Goal: Use online tool/utility: Use online tool/utility

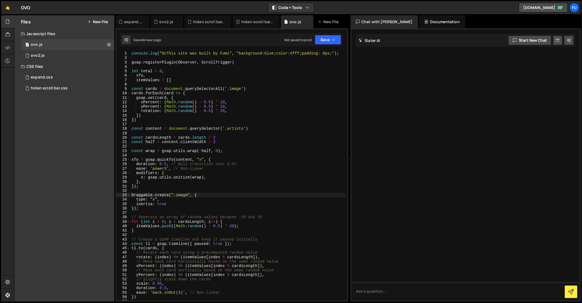
scroll to position [0, 0]
click at [292, 115] on div "console . log ( "%cThis site was built by Fumi" , "background:blue;color:#fff;p…" at bounding box center [237, 180] width 215 height 258
click at [292, 118] on div "console . log ( "%cThis site was built by Fumi" , "background:blue;color:#fff;p…" at bounding box center [237, 180] width 215 height 258
type textarea "})"
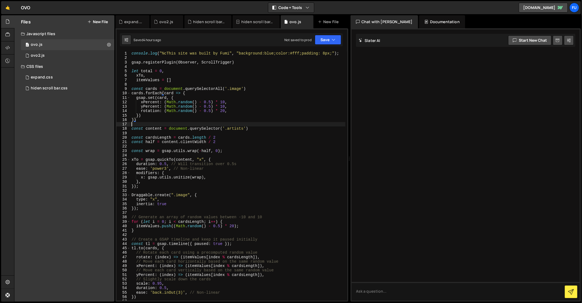
click at [292, 122] on div "console . log ( "%cThis site was built by Fumi" , "background:blue;color:#fff;p…" at bounding box center [237, 180] width 215 height 258
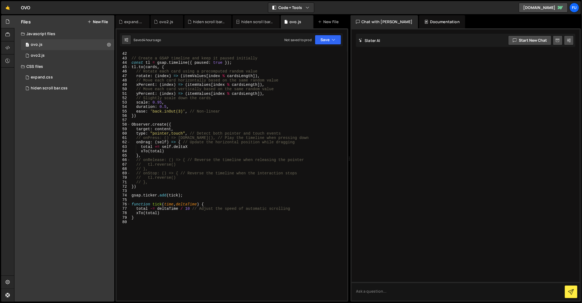
scroll to position [182, 0]
click at [297, 150] on div "// Create a GSAP timeline and keep it paused initially const tl = gsap . timeli…" at bounding box center [237, 180] width 215 height 258
click at [298, 135] on div "// Create a GSAP timeline and keep it paused initially const tl = gsap . timeli…" at bounding box center [237, 180] width 215 height 258
click at [293, 145] on div "// Create a GSAP timeline and keep it paused initially const tl = gsap . timeli…" at bounding box center [237, 180] width 215 height 258
click at [296, 144] on div "// Create a GSAP timeline and keep it paused initially const tl = gsap . timeli…" at bounding box center [237, 180] width 215 height 258
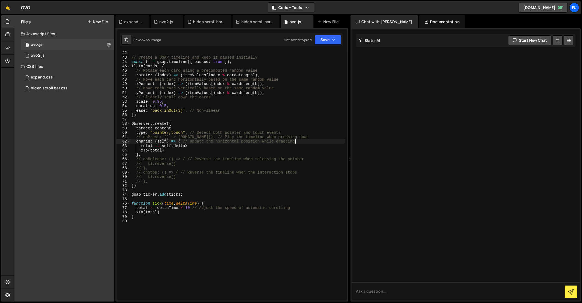
click at [296, 141] on div "// Create a GSAP timeline and keep it paused initially const tl = gsap . timeli…" at bounding box center [237, 180] width 215 height 258
click at [289, 111] on div "// Create a GSAP timeline and keep it paused initially const tl = gsap . timeli…" at bounding box center [237, 180] width 215 height 258
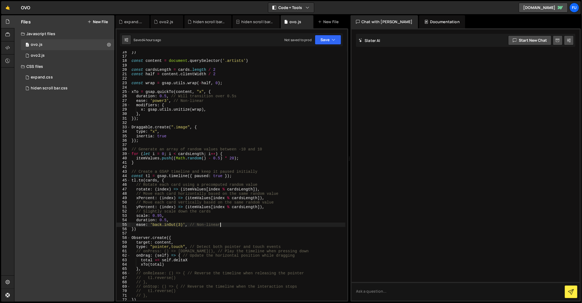
scroll to position [0, 0]
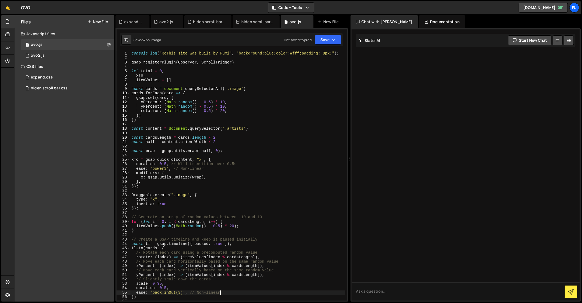
drag, startPoint x: 266, startPoint y: 144, endPoint x: 287, endPoint y: 135, distance: 22.6
click at [287, 135] on div "console . log ( "%cThis site was built by Fumi" , "background:blue;color:#fff;p…" at bounding box center [237, 180] width 215 height 258
click at [281, 120] on div "console . log ( "%cThis site was built by Fumi" , "background:blue;color:#fff;p…" at bounding box center [237, 180] width 215 height 258
click at [257, 121] on div "console . log ( "%cThis site was built by Fumi" , "background:blue;color:#fff;p…" at bounding box center [237, 180] width 215 height 258
click at [255, 119] on div "console . log ( "%cThis site was built by Fumi" , "background:blue;color:#fff;p…" at bounding box center [237, 180] width 215 height 258
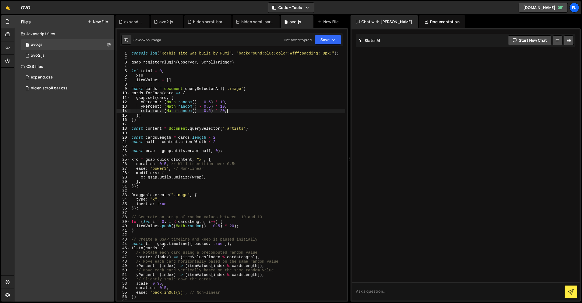
click at [244, 109] on div "console . log ( "%cThis site was built by Fumi" , "background:blue;color:#fff;p…" at bounding box center [237, 180] width 215 height 258
click at [193, 69] on div "console . log ( "%cThis site was built by Fumi" , "background:blue;color:#fff;p…" at bounding box center [237, 180] width 215 height 258
click at [186, 79] on div "console . log ( "%cThis site was built by Fumi" , "background:blue;color:#fff;p…" at bounding box center [237, 180] width 215 height 258
click at [305, 71] on div "console . log ( "%cThis site was built by Fumi" , "background:blue;color:#fff;p…" at bounding box center [237, 180] width 215 height 258
type textarea "let total = 0,"
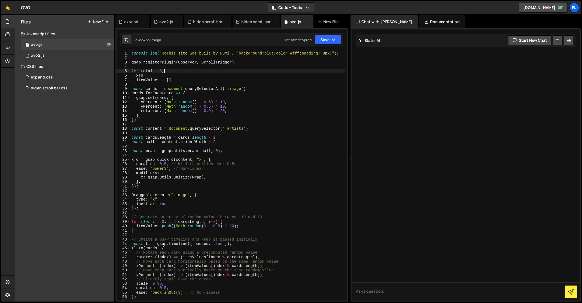
click at [291, 84] on div "console . log ( "%cThis site was built by Fumi" , "background:blue;color:#fff;p…" at bounding box center [237, 180] width 215 height 258
click at [249, 89] on div "console . log ( "%cThis site was built by Fumi" , "background:blue;color:#fff;p…" at bounding box center [237, 180] width 215 height 258
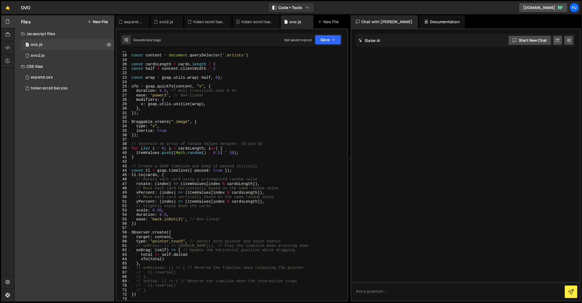
scroll to position [73, 0]
click at [174, 120] on div "const content = document . querySelector ( '.artists' ) const cardsLength = car…" at bounding box center [237, 178] width 215 height 258
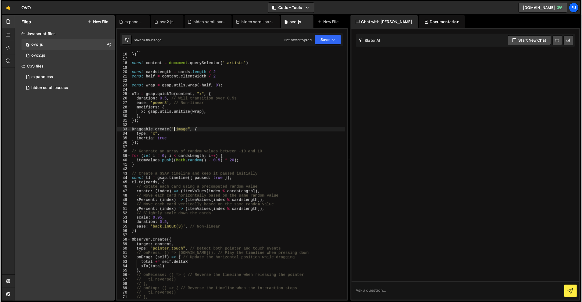
scroll to position [68, 0]
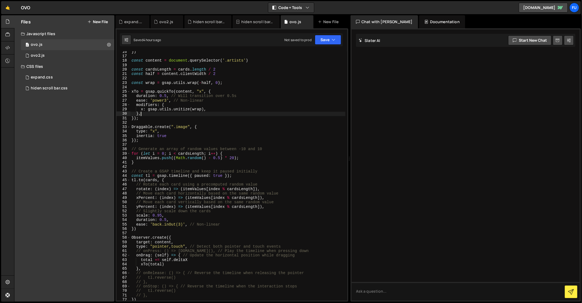
click at [234, 112] on div "}) const content = document . querySelector ( '.artists' ) const cardsLength = …" at bounding box center [237, 179] width 215 height 258
click at [234, 108] on div "}) const content = document . querySelector ( '.artists' ) const cardsLength = …" at bounding box center [237, 179] width 215 height 258
click at [208, 127] on div "}) const content = document . querySelector ( '.artists' ) const cardsLength = …" at bounding box center [237, 179] width 215 height 258
click at [189, 126] on div "}) const content = document . querySelector ( '.artists' ) const cardsLength = …" at bounding box center [237, 179] width 215 height 258
drag, startPoint x: 189, startPoint y: 126, endPoint x: 170, endPoint y: 125, distance: 19.6
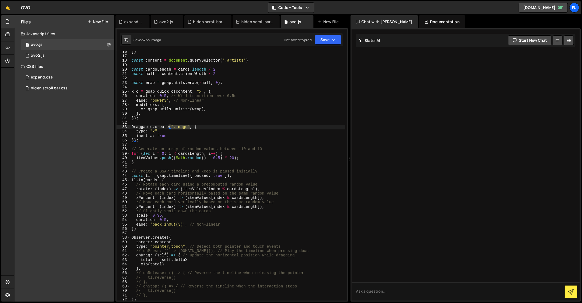
click at [170, 125] on div "}) const content = document . querySelector ( '.artists' ) const cardsLength = …" at bounding box center [237, 179] width 215 height 258
click at [181, 136] on div "}) const content = document . querySelector ( '.artists' ) const cardsLength = …" at bounding box center [237, 179] width 215 height 258
drag, startPoint x: 171, startPoint y: 126, endPoint x: 190, endPoint y: 126, distance: 19.6
click at [190, 126] on div "}) const content = document . querySelector ( '.artists' ) const cardsLength = …" at bounding box center [237, 179] width 215 height 258
paste textarea "document.getElementById("yourID")"
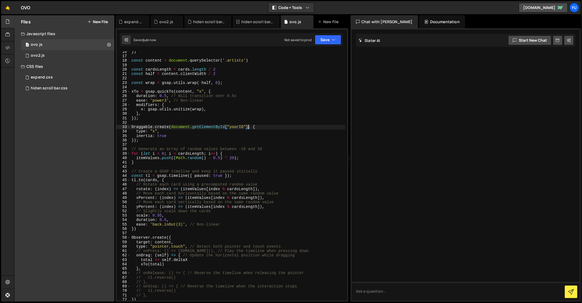
click at [244, 127] on div "}) const content = document . querySelector ( '.artists' ) const cardsLength = …" at bounding box center [237, 179] width 215 height 258
click at [241, 94] on div "}) const content = document . querySelector ( '.artists' ) const cardsLength = …" at bounding box center [237, 179] width 215 height 258
click at [339, 44] on button "Save" at bounding box center [328, 40] width 26 height 10
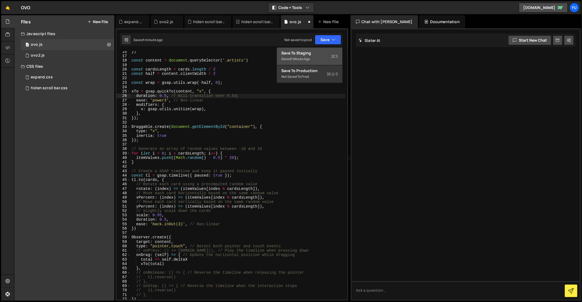
click at [320, 58] on div "Saved 1 minute ago" at bounding box center [309, 59] width 57 height 7
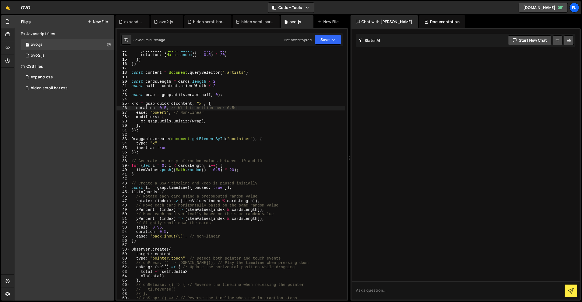
scroll to position [57, 0]
click at [240, 111] on div "yPercent : ( Math . random ( ) - 0.5 ) * 10 , rotation : ( Math . random ( ) - …" at bounding box center [237, 177] width 215 height 258
click at [240, 114] on div "yPercent : ( Math . random ( ) - 0.5 ) * 10 , rotation : ( Math . random ( ) - …" at bounding box center [237, 177] width 215 height 258
type textarea "modifiers: {"
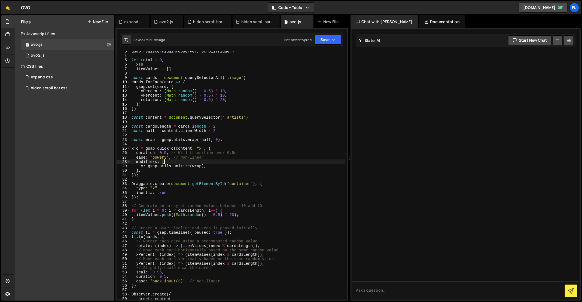
scroll to position [15, 0]
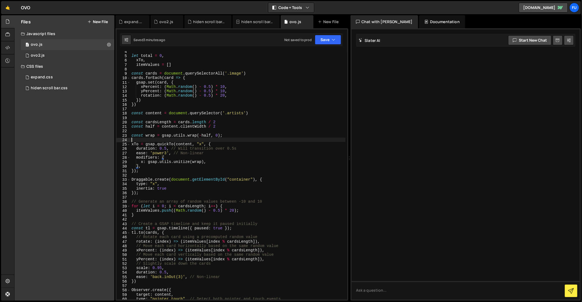
click at [237, 138] on div "let total = 0 , xTo , itemValues = [ ] const cards = document . querySelectorAl…" at bounding box center [237, 178] width 215 height 258
click at [236, 147] on div "let total = 0 , xTo , itemValues = [ ] const cards = document . querySelectorAl…" at bounding box center [237, 178] width 215 height 258
click at [236, 147] on div "let total = 0 , xTo , itemValues = [ ] const cards = document . querySelectorAl…" at bounding box center [237, 177] width 215 height 258
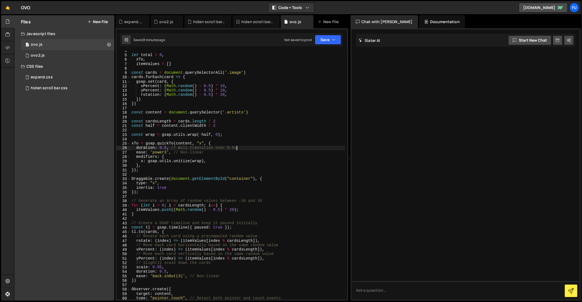
click at [236, 153] on div "let total = 0 , xTo , itemValues = [ ] const cards = document . querySelectorAl…" at bounding box center [237, 177] width 215 height 258
click at [234, 161] on div "let total = 0 , xTo , itemValues = [ ] const cards = document . querySelectorAl…" at bounding box center [237, 177] width 215 height 258
click at [225, 169] on div "let total = 0 , xTo , itemValues = [ ] const cards = document . querySelectorAl…" at bounding box center [237, 177] width 215 height 258
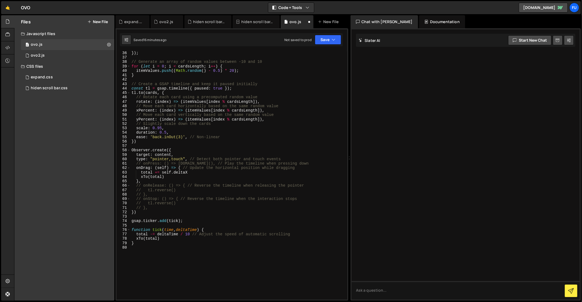
scroll to position [153, 0]
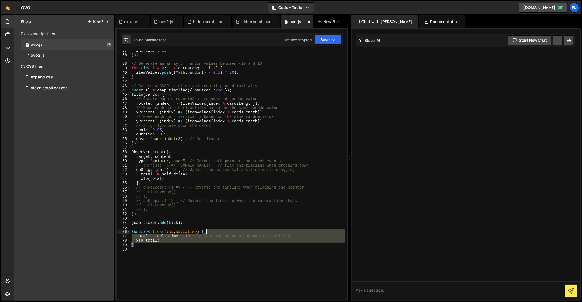
drag, startPoint x: 226, startPoint y: 243, endPoint x: 218, endPoint y: 222, distance: 22.5
click at [218, 222] on div "inertia : true }) ; // Generate an array of random values between -10 and 10 fo…" at bounding box center [237, 177] width 215 height 258
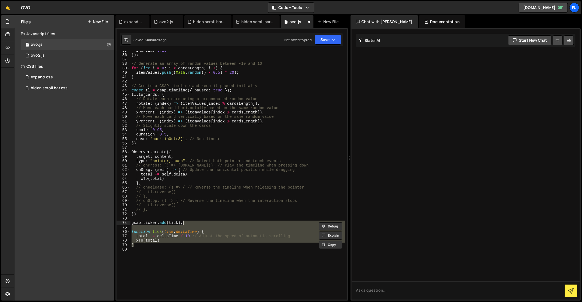
click at [218, 222] on div "inertia : true }) ; // Generate an array of random values between -10 and 10 fo…" at bounding box center [237, 175] width 215 height 249
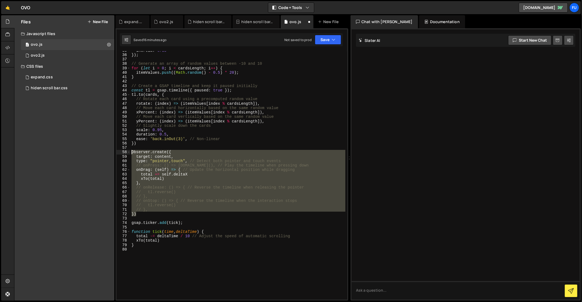
drag, startPoint x: 173, startPoint y: 215, endPoint x: 126, endPoint y: 152, distance: 78.7
click at [126, 152] on div "gsap.ticker.add(tick); 35 36 37 38 39 40 41 42 43 44 45 46 47 48 49 50 51 52 53…" at bounding box center [232, 175] width 231 height 249
type textarea "Observer.create({ target: content,"
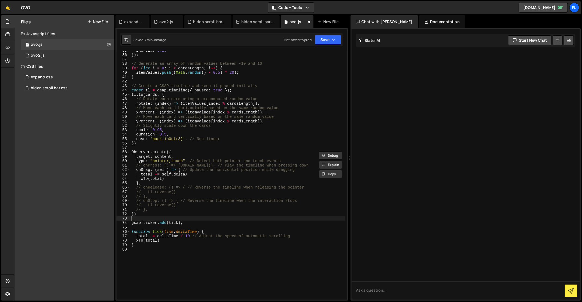
click at [164, 219] on div "inertia : true }) ; // Generate an array of random values between -10 and 10 fo…" at bounding box center [237, 177] width 215 height 258
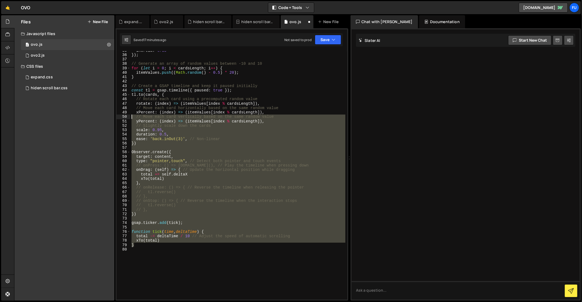
drag, startPoint x: 147, startPoint y: 245, endPoint x: 131, endPoint y: 112, distance: 134.1
click at [131, 112] on div "inertia : true }) ; // Generate an array of random values between -10 and 10 fo…" at bounding box center [237, 177] width 215 height 258
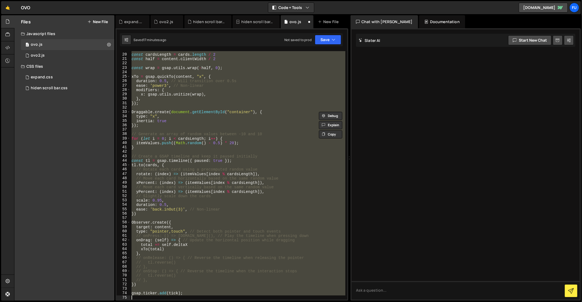
scroll to position [105, 0]
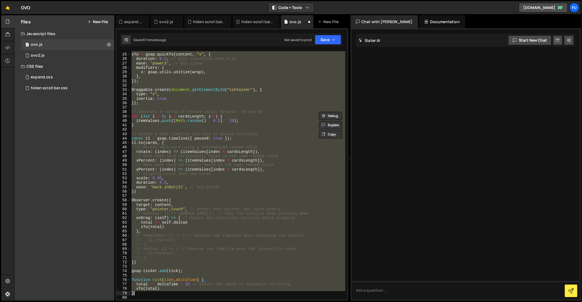
drag, startPoint x: 132, startPoint y: 61, endPoint x: 165, endPoint y: 293, distance: 235.1
click at [165, 293] on div "xTo = gsap . quickTo ( content , "x" , { duration : 0.5 , // Will transition ov…" at bounding box center [237, 177] width 215 height 258
click at [167, 260] on div "xTo = gsap . quickTo ( content , "x" , { duration : 0.5 , // Will transition ov…" at bounding box center [237, 175] width 215 height 249
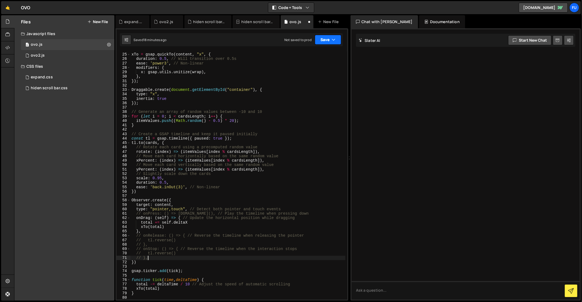
click at [325, 35] on button "Save" at bounding box center [328, 40] width 26 height 10
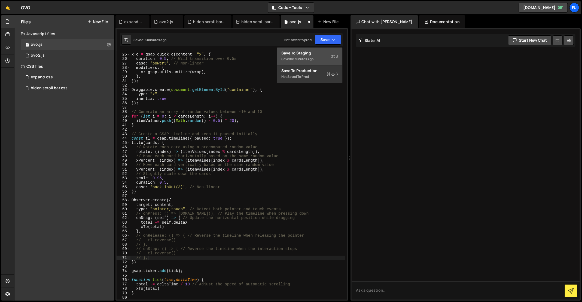
click at [323, 51] on div "Save to Staging S" at bounding box center [309, 52] width 57 height 5
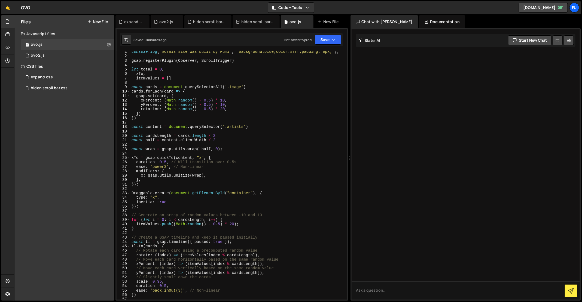
scroll to position [36, 0]
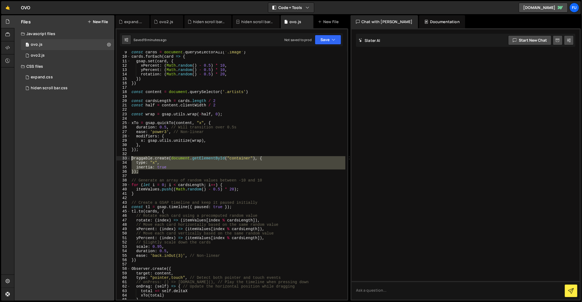
drag, startPoint x: 173, startPoint y: 171, endPoint x: 121, endPoint y: 159, distance: 53.6
click at [121, 159] on div "}); 9 10 11 12 13 14 15 16 17 18 19 20 21 22 23 24 25 26 27 28 29 30 31 32 33 3…" at bounding box center [232, 175] width 231 height 249
type textarea "// Draggable.create(document.getElementById("container"), { // type: "x","
click at [201, 153] on div "const cards = document . querySelectorAll ( '.image' ) cards . forEach ( card =…" at bounding box center [237, 179] width 215 height 258
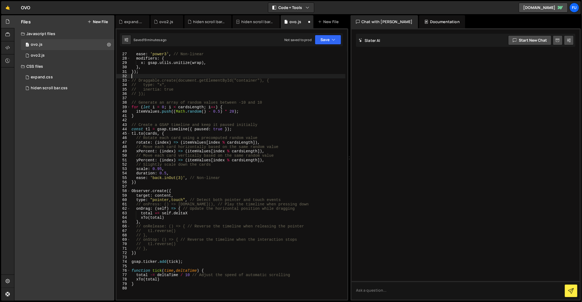
scroll to position [140, 0]
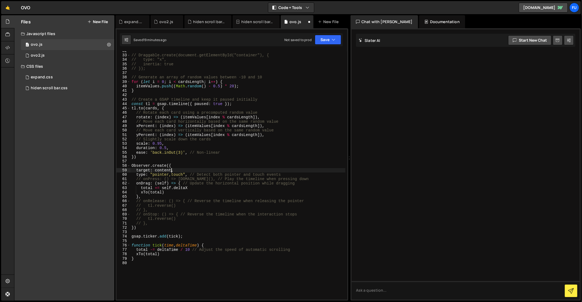
click at [172, 170] on div "// Draggable.create(document.getElementById("container"), { // type: "x", // in…" at bounding box center [237, 178] width 215 height 258
type textarea "”"
click at [307, 189] on div "// Draggable.create(document.getElementById("container"), { // type: "x", // in…" at bounding box center [237, 178] width 215 height 258
type textarea "total += self.deltaX"
